Goal: Navigation & Orientation: Find specific page/section

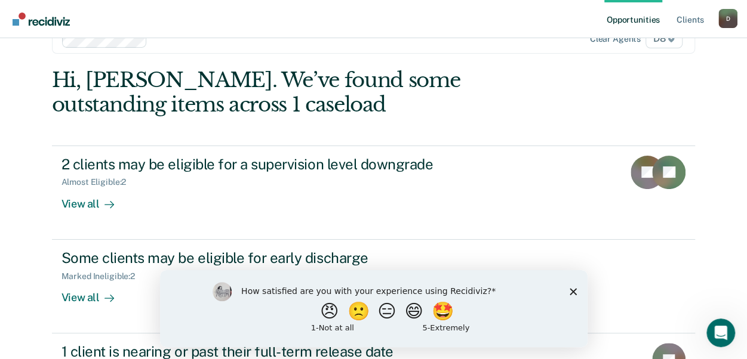
scroll to position [60, 0]
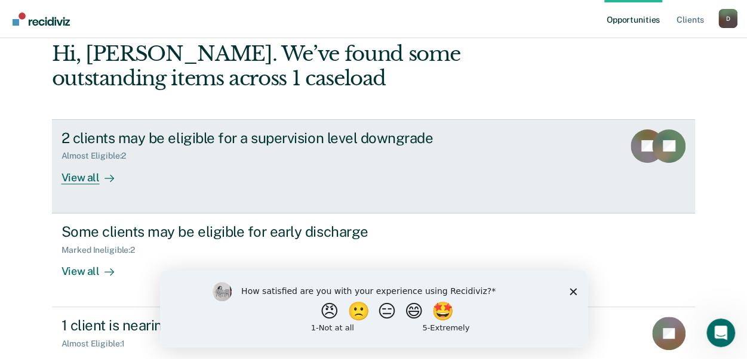
click at [72, 176] on div "View all" at bounding box center [95, 172] width 67 height 23
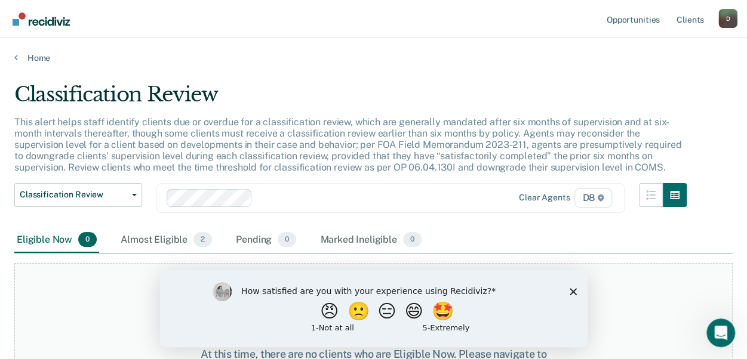
scroll to position [97, 0]
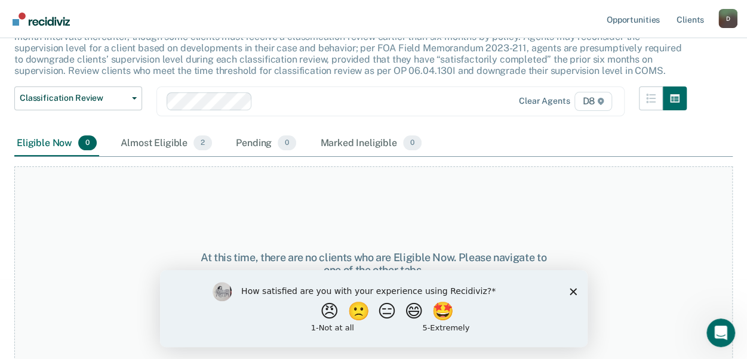
click at [50, 140] on div "Eligible Now 0" at bounding box center [56, 144] width 85 height 26
click at [162, 141] on div "Almost Eligible 2" at bounding box center [166, 144] width 96 height 26
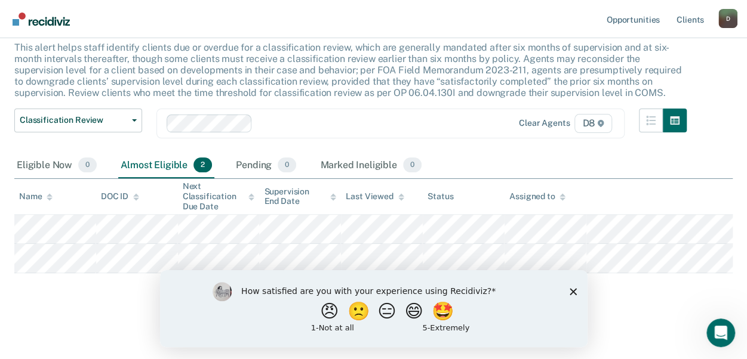
scroll to position [73, 0]
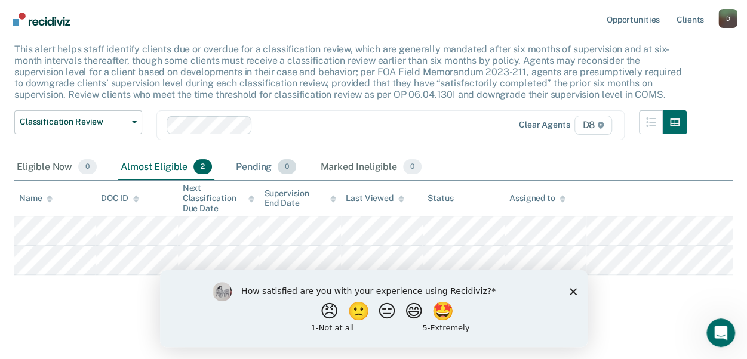
click at [250, 168] on div "Pending 0" at bounding box center [265, 168] width 65 height 26
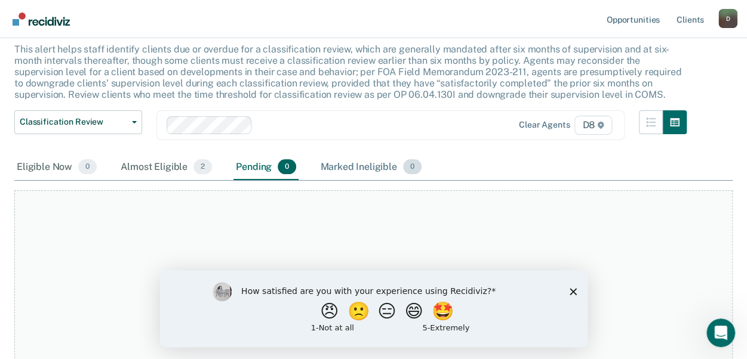
click at [342, 166] on div "Marked Ineligible 0" at bounding box center [371, 168] width 106 height 26
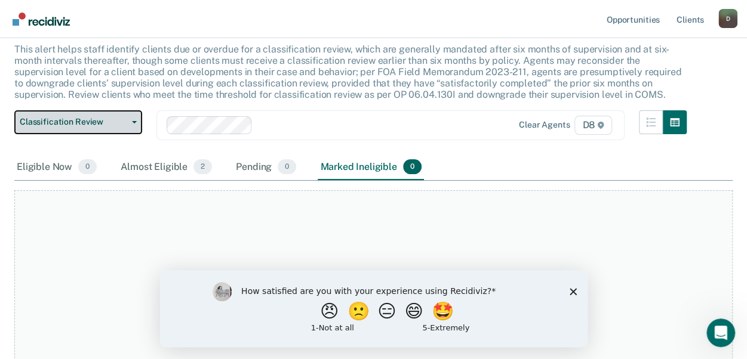
click at [139, 125] on button "Classification Review" at bounding box center [78, 122] width 128 height 24
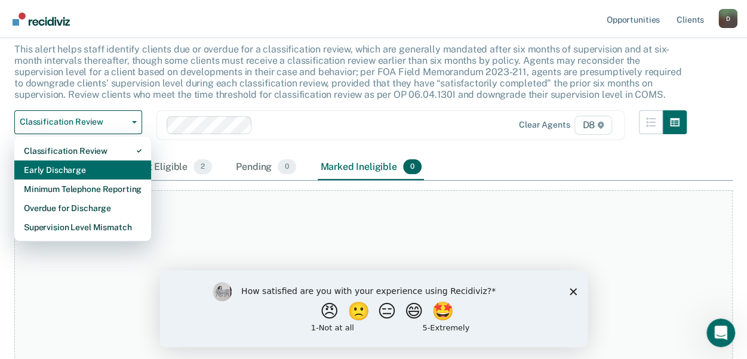
click at [53, 166] on div "Early Discharge" at bounding box center [83, 170] width 118 height 19
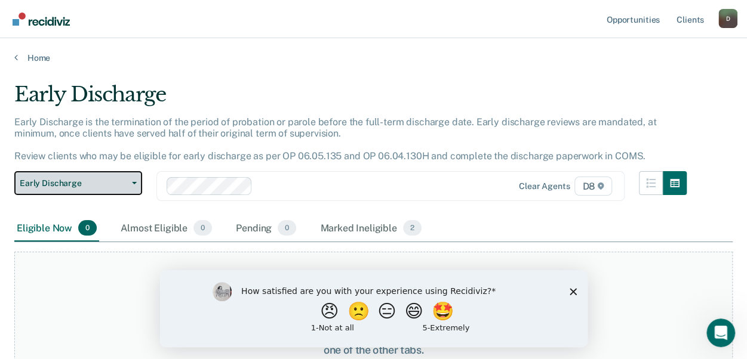
click at [127, 181] on button "Early Discharge" at bounding box center [78, 183] width 128 height 24
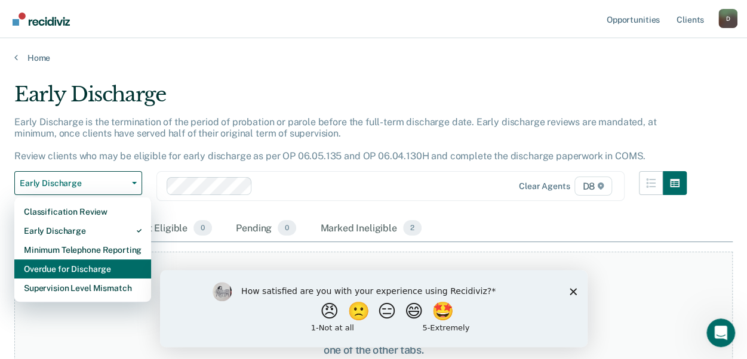
click at [38, 263] on div "Overdue for Discharge" at bounding box center [83, 269] width 118 height 19
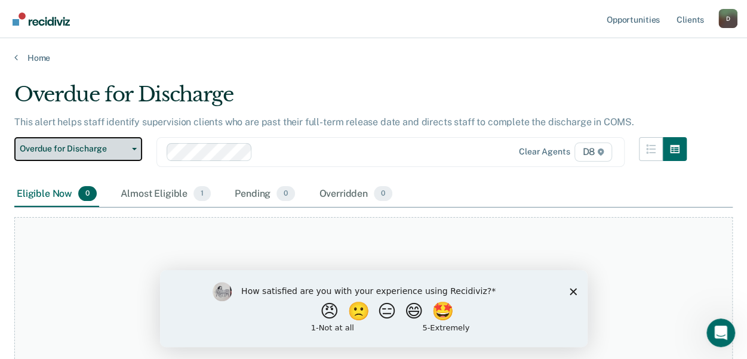
click at [136, 149] on icon "button" at bounding box center [134, 149] width 5 height 2
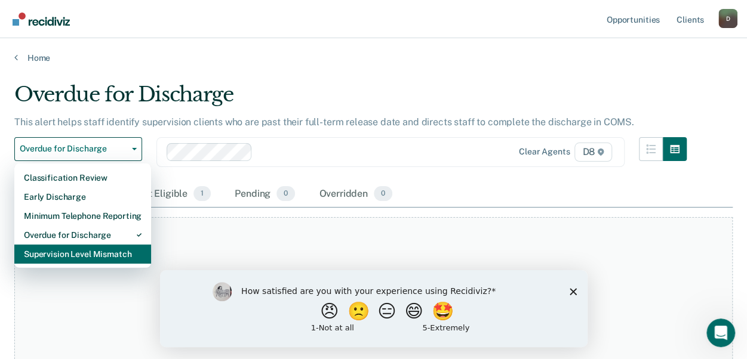
drag, startPoint x: 62, startPoint y: 257, endPoint x: 68, endPoint y: 256, distance: 6.1
click at [63, 257] on div "Supervision Level Mismatch" at bounding box center [83, 254] width 118 height 19
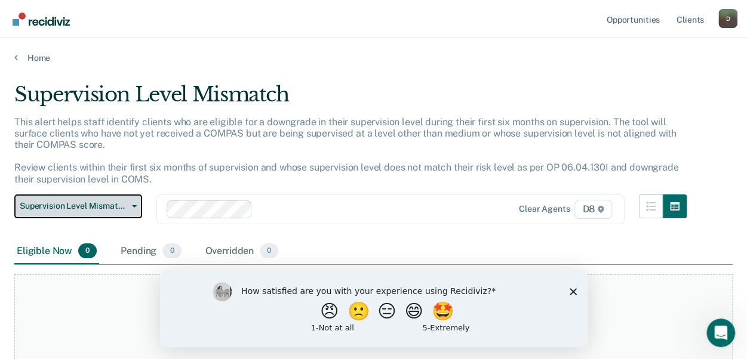
click at [134, 207] on button "Supervision Level Mismatch" at bounding box center [78, 207] width 128 height 24
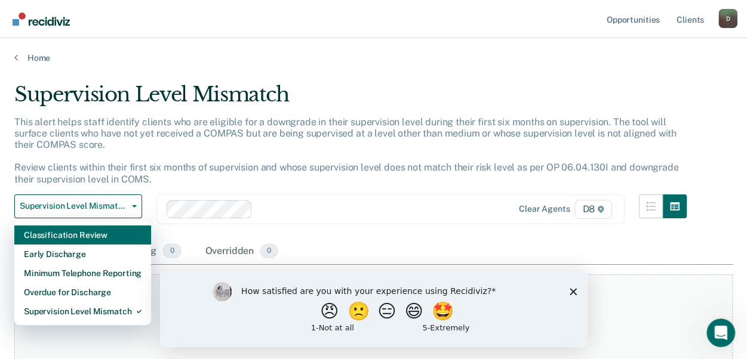
click at [75, 235] on div "Classification Review" at bounding box center [83, 235] width 118 height 19
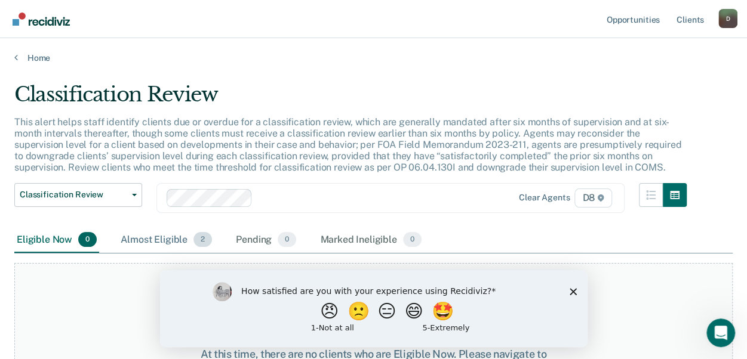
click at [149, 241] on div "Almost Eligible 2" at bounding box center [166, 240] width 96 height 26
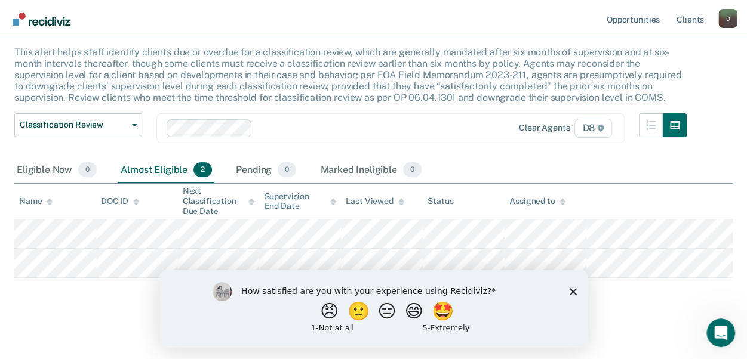
scroll to position [73, 0]
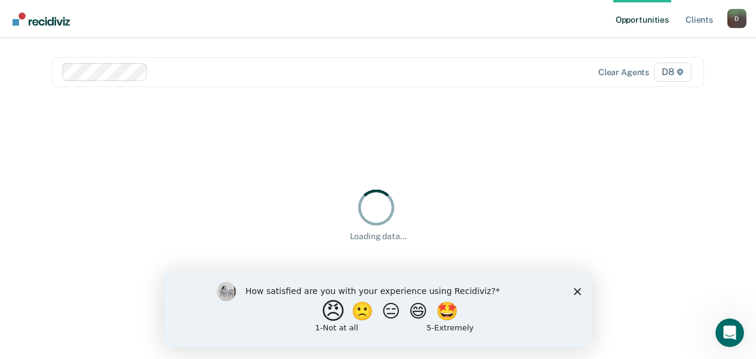
click at [325, 314] on button "😠" at bounding box center [335, 311] width 28 height 24
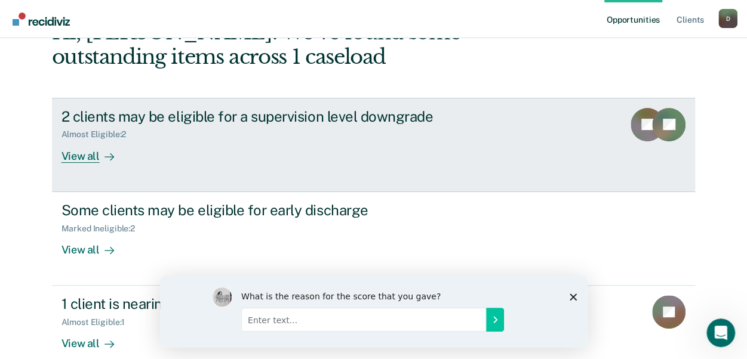
scroll to position [119, 0]
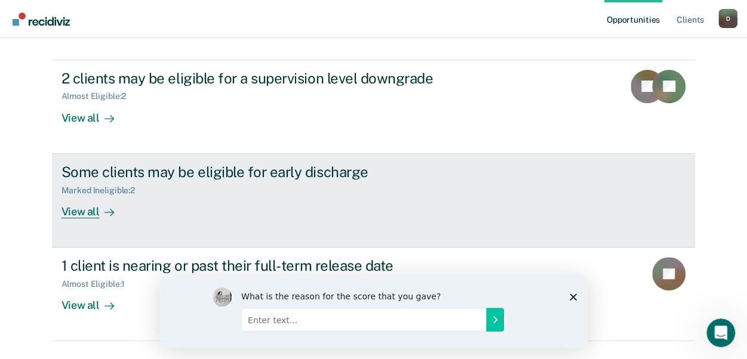
click at [78, 212] on div "View all" at bounding box center [95, 206] width 67 height 23
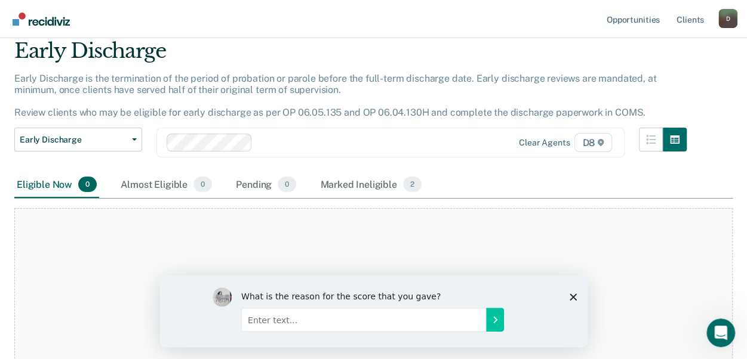
scroll to position [74, 0]
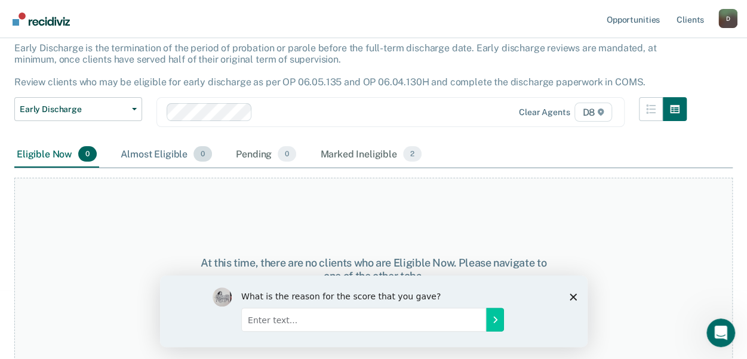
click at [154, 156] on div "Almost Eligible 0" at bounding box center [166, 155] width 96 height 26
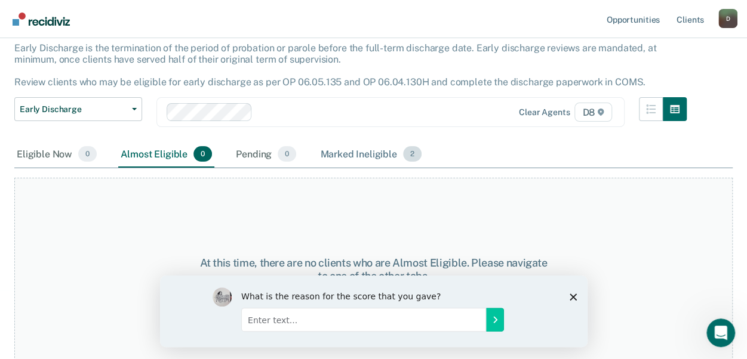
drag, startPoint x: 264, startPoint y: 157, endPoint x: 332, endPoint y: 154, distance: 68.1
click at [265, 156] on div "Pending 0" at bounding box center [265, 155] width 65 height 26
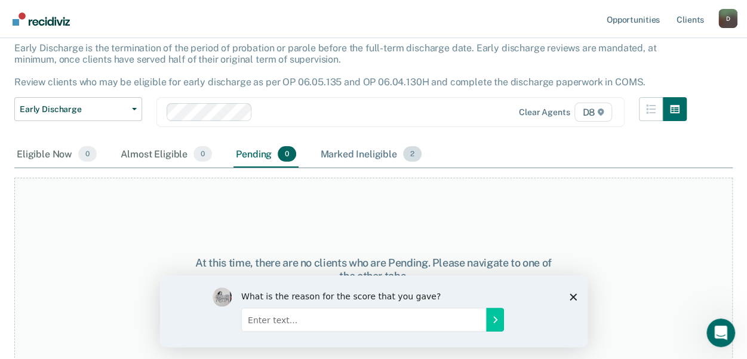
click at [360, 153] on div "Marked Ineligible 2" at bounding box center [371, 155] width 106 height 26
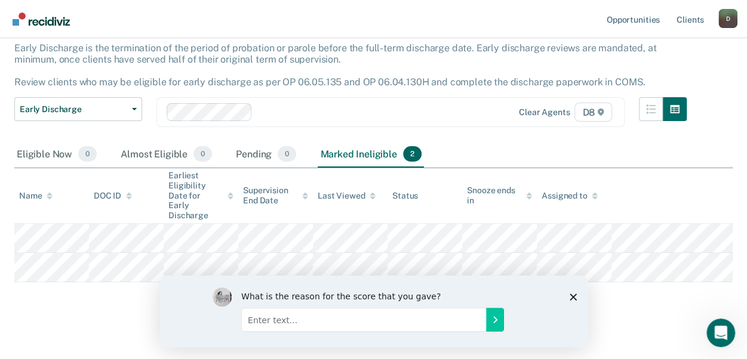
scroll to position [72, 0]
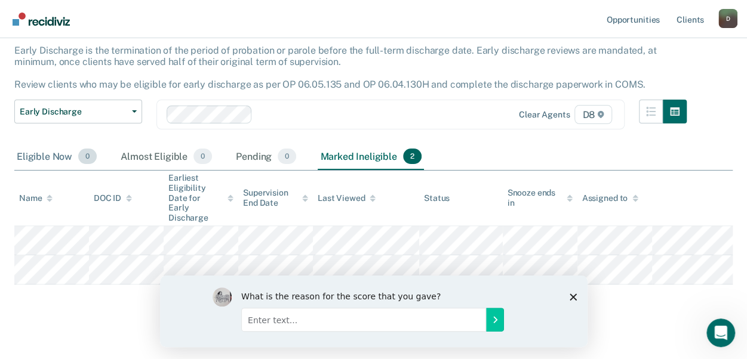
click at [30, 155] on div "Eligible Now 0" at bounding box center [56, 157] width 85 height 26
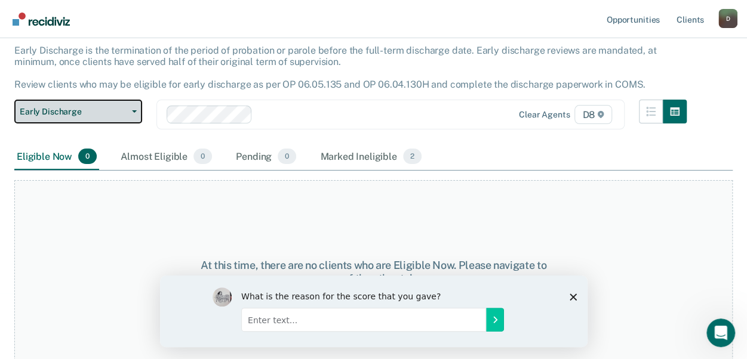
click at [132, 113] on button "Early Discharge" at bounding box center [78, 112] width 128 height 24
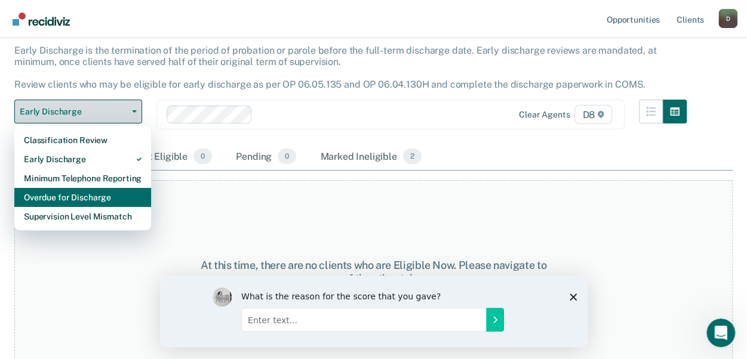
click at [72, 193] on div "Overdue for Discharge" at bounding box center [83, 197] width 118 height 19
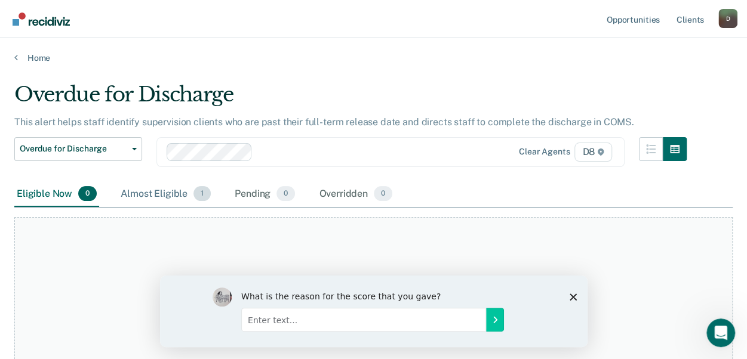
click at [179, 193] on div "Almost Eligible 1" at bounding box center [165, 195] width 95 height 26
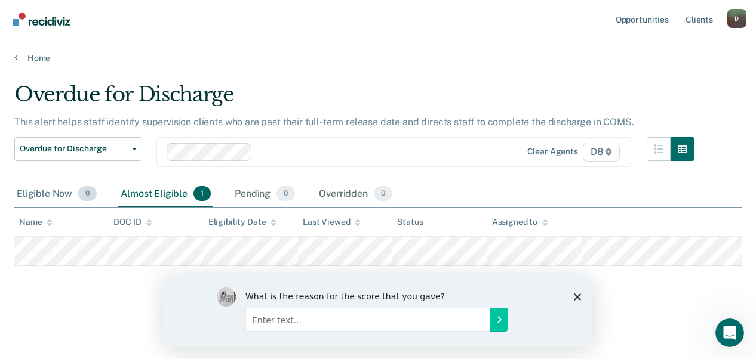
click at [63, 197] on div "Eligible Now 0" at bounding box center [56, 195] width 85 height 26
